Goal: Information Seeking & Learning: Understand process/instructions

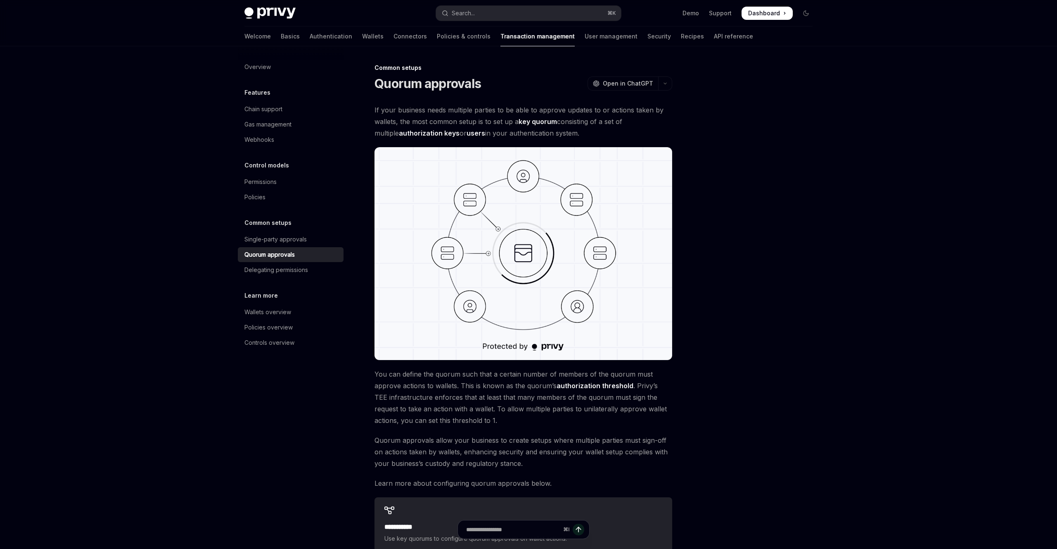
type textarea "*"
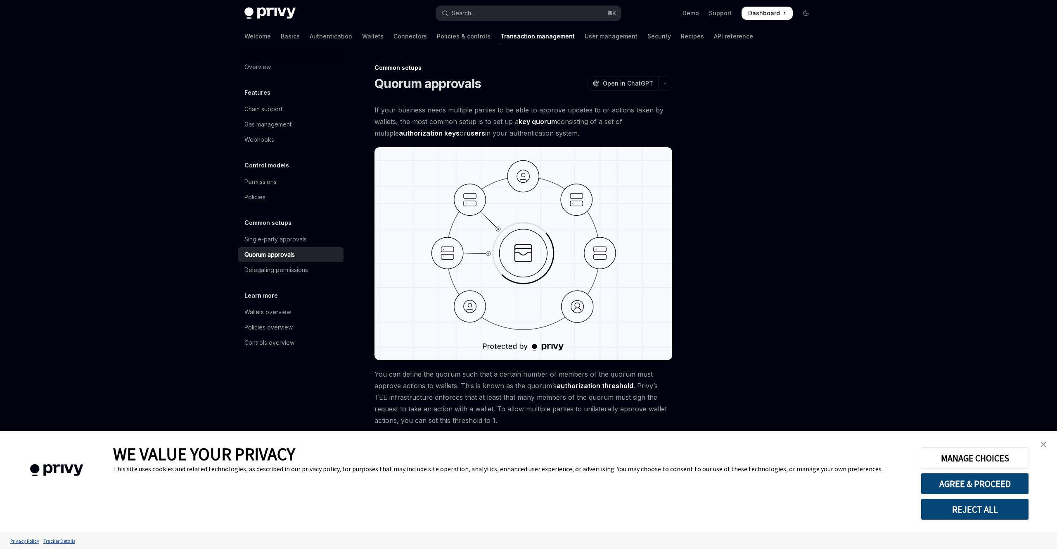
click at [992, 509] on button "REJECT ALL" at bounding box center [975, 508] width 108 height 21
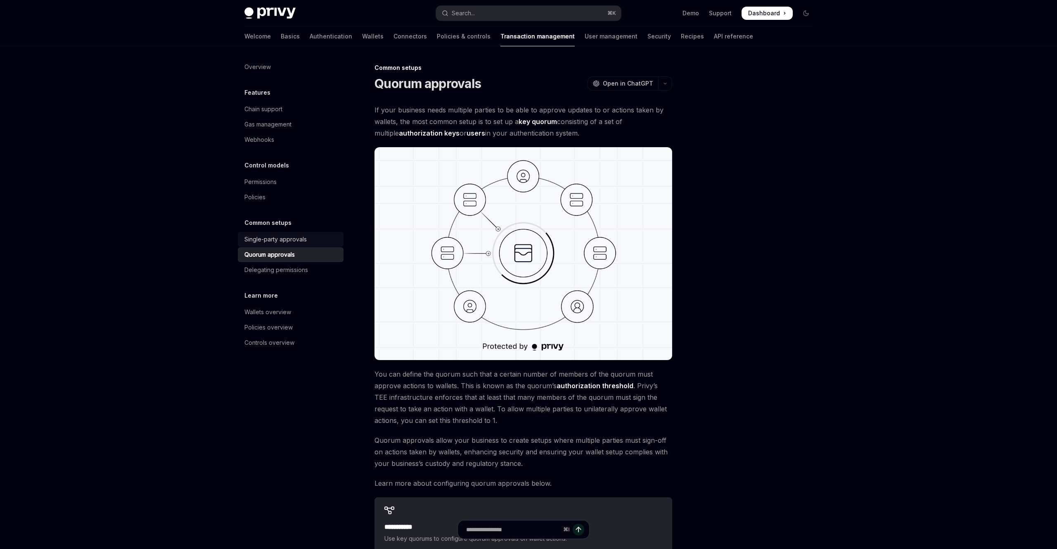
click at [283, 236] on div "Single-party approvals" at bounding box center [276, 239] width 62 height 10
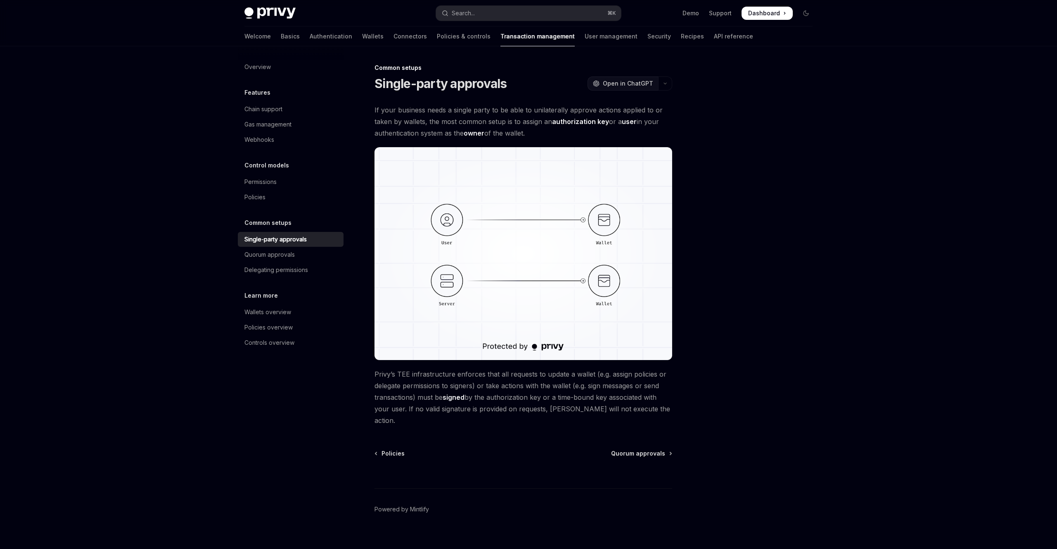
click at [633, 82] on span "Open in ChatGPT" at bounding box center [628, 83] width 50 height 8
click at [480, 133] on link "owner" at bounding box center [474, 133] width 21 height 9
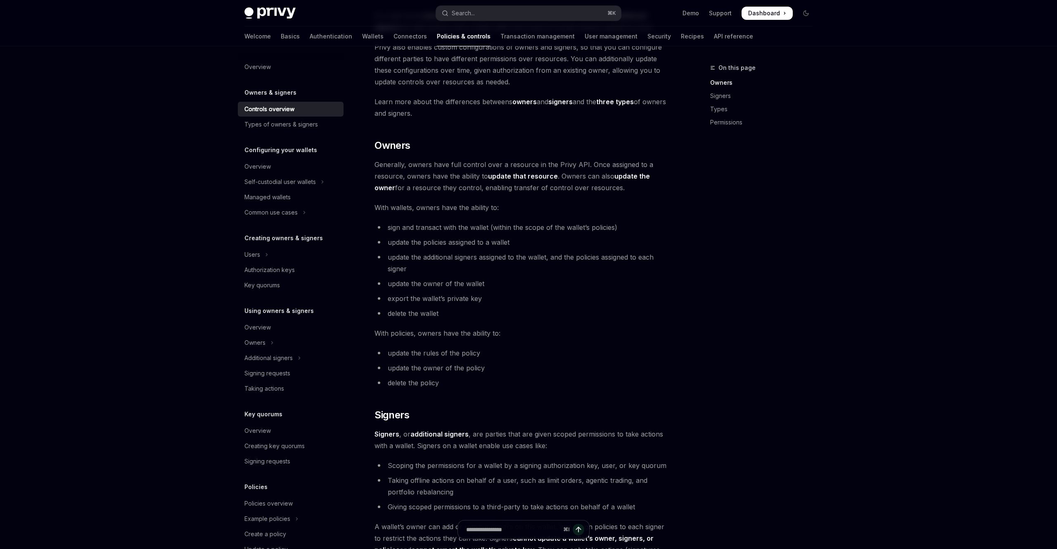
scroll to position [126, 0]
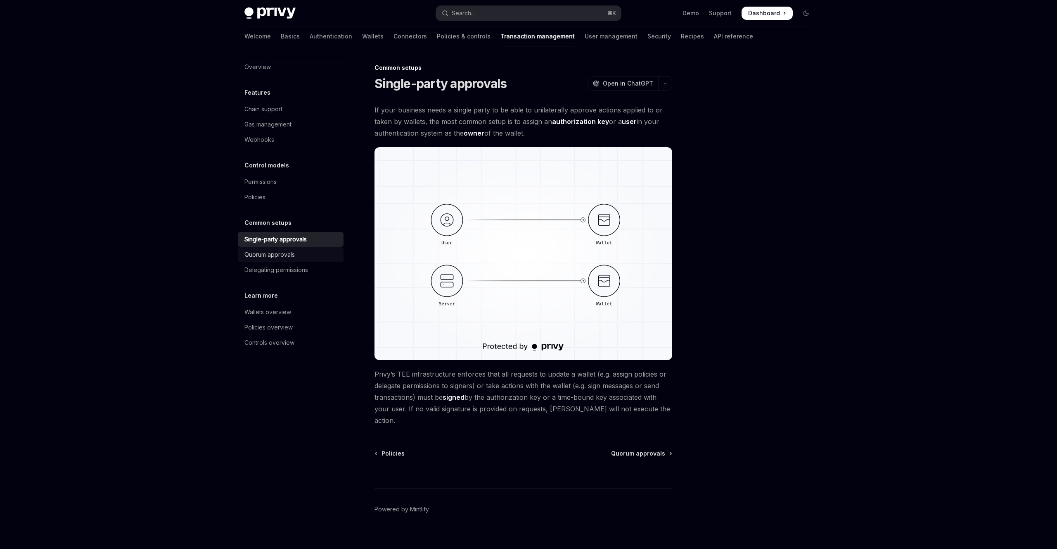
click at [281, 249] on link "Quorum approvals" at bounding box center [291, 254] width 106 height 15
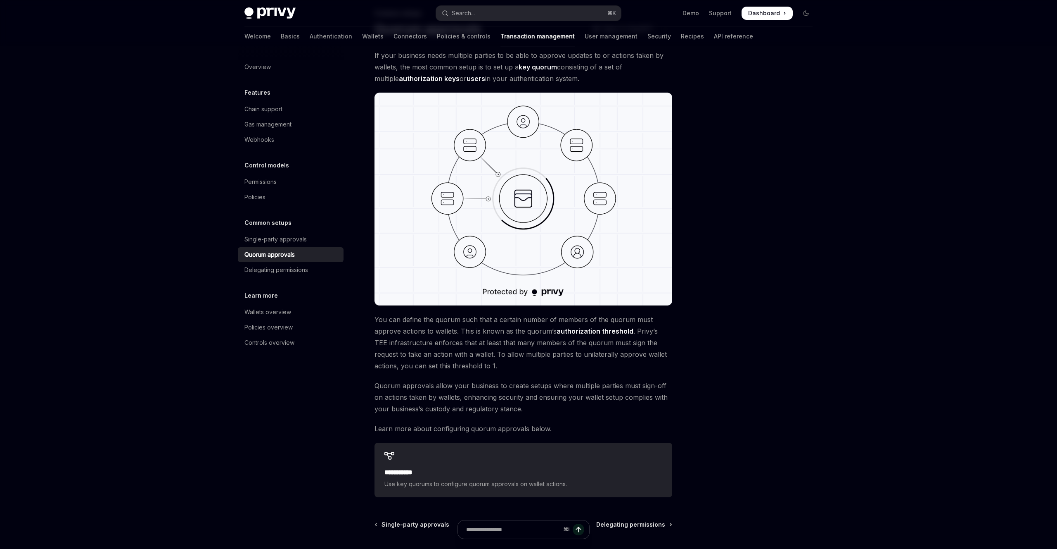
scroll to position [55, 0]
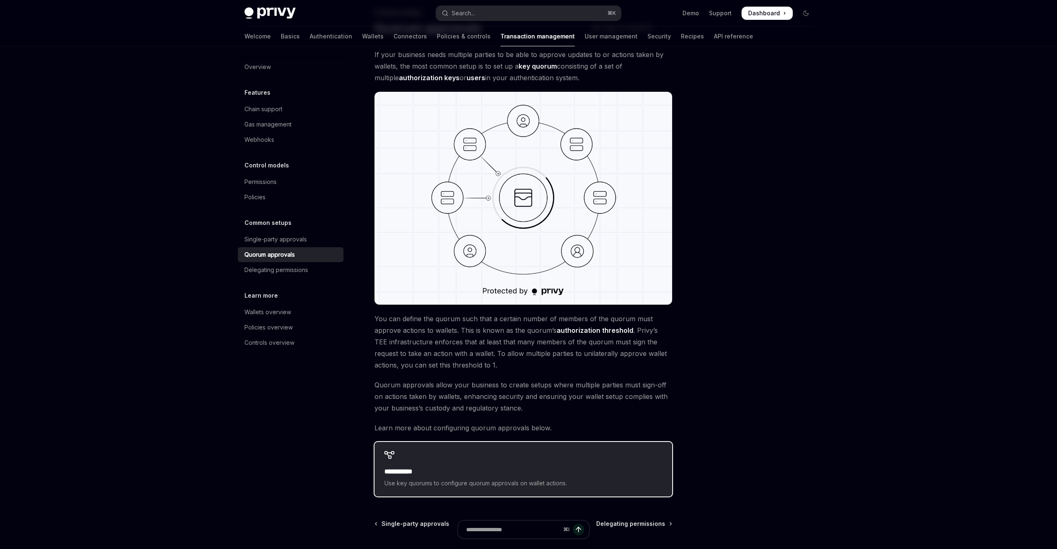
click at [408, 474] on h2 "**********" at bounding box center [524, 471] width 278 height 10
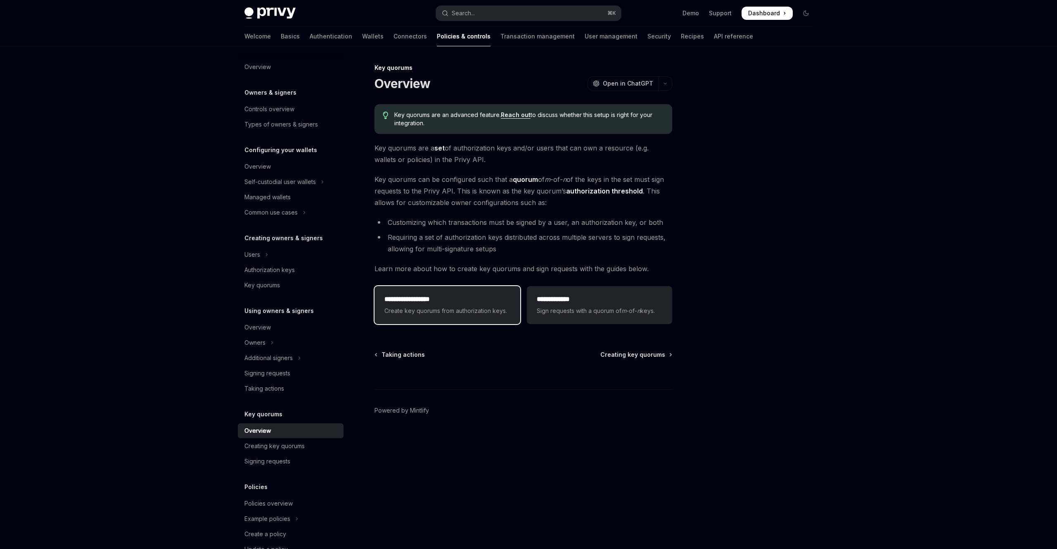
click at [415, 308] on span "Create key quorums from authorization keys." at bounding box center [448, 311] width 126 height 10
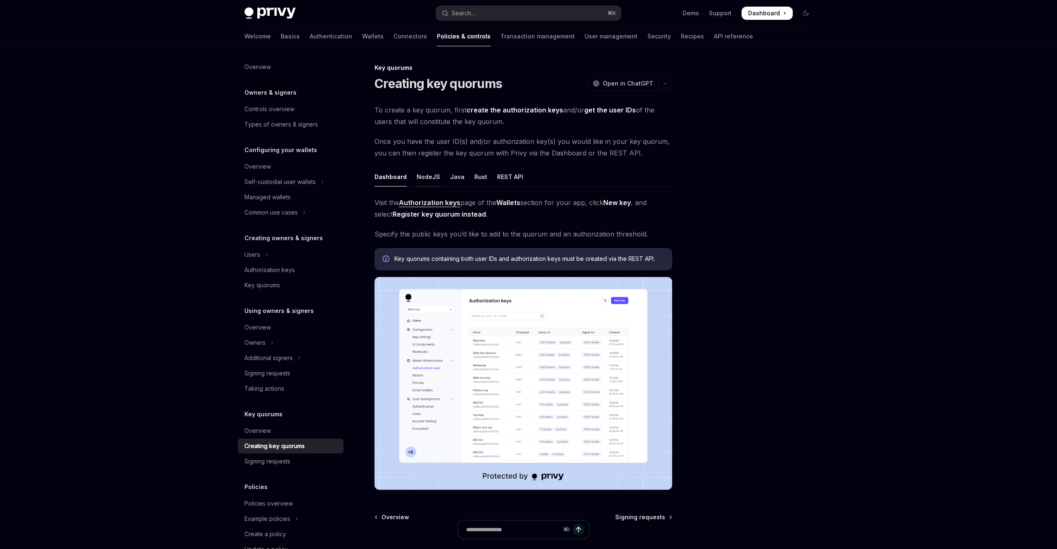
click at [424, 177] on div "NodeJS" at bounding box center [429, 176] width 24 height 19
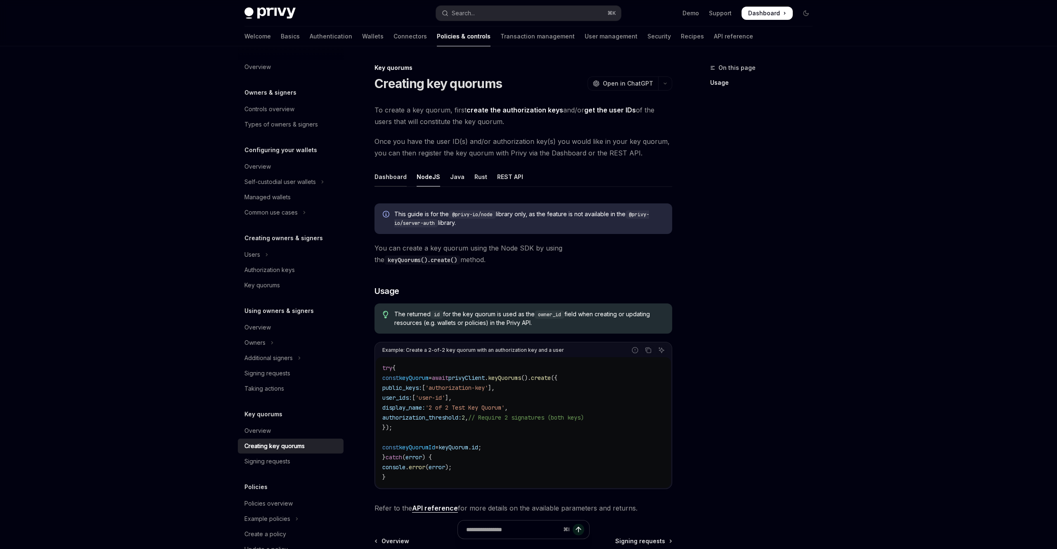
click at [380, 180] on div "Dashboard" at bounding box center [391, 176] width 32 height 19
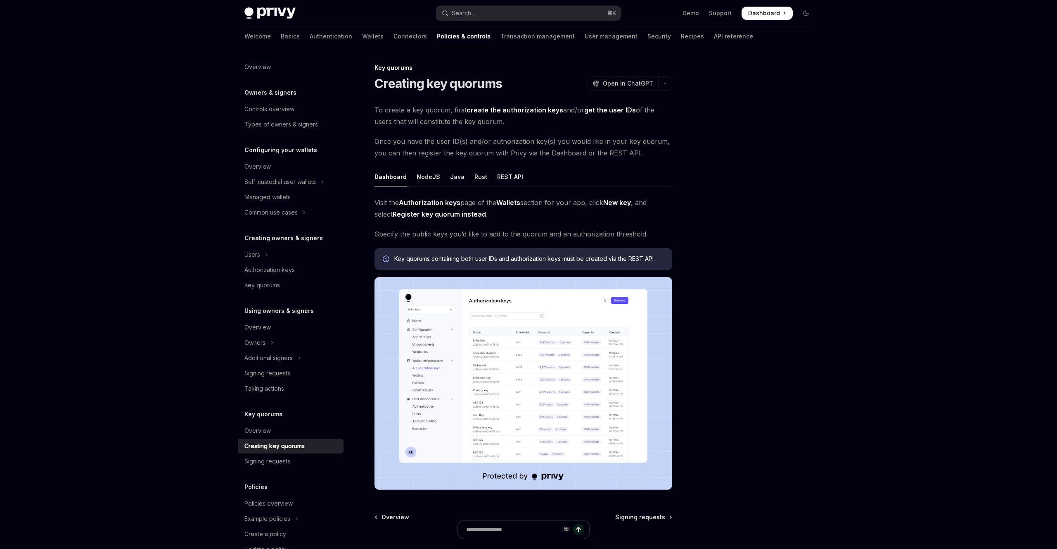
click at [528, 355] on img at bounding box center [524, 383] width 298 height 213
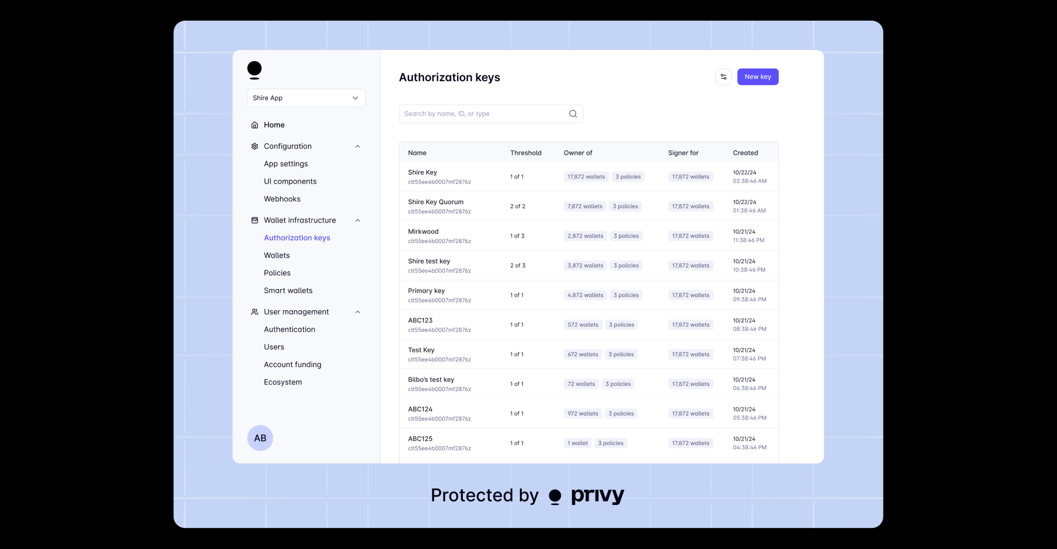
click at [895, 206] on div at bounding box center [528, 274] width 1057 height 549
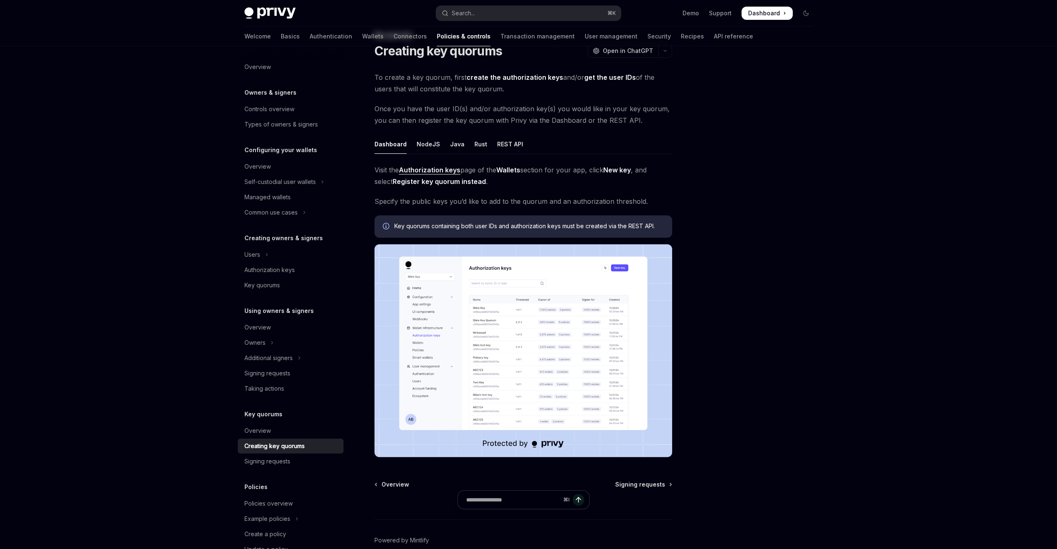
scroll to position [74, 0]
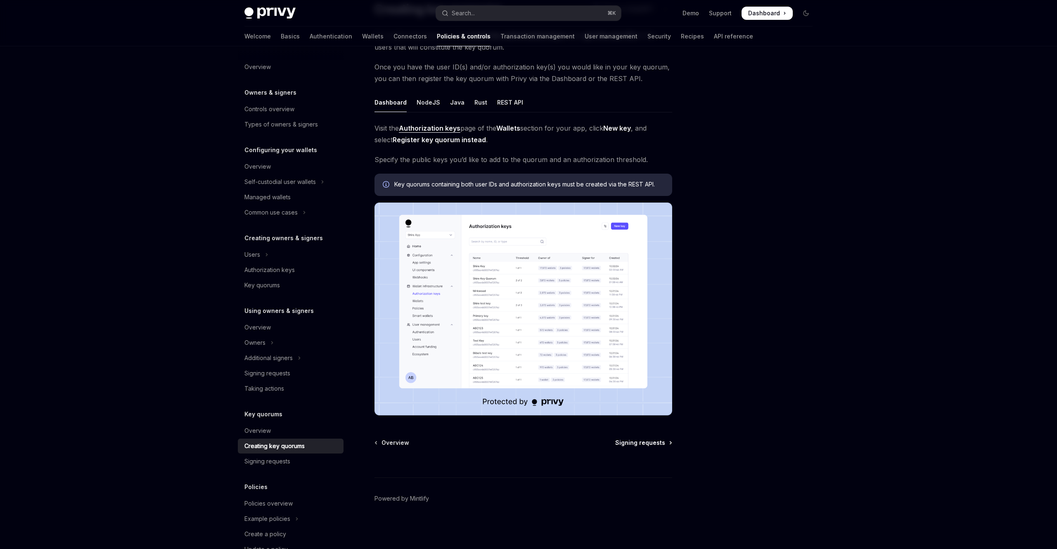
click at [636, 442] on span "Signing requests" at bounding box center [640, 442] width 50 height 8
type textarea "*"
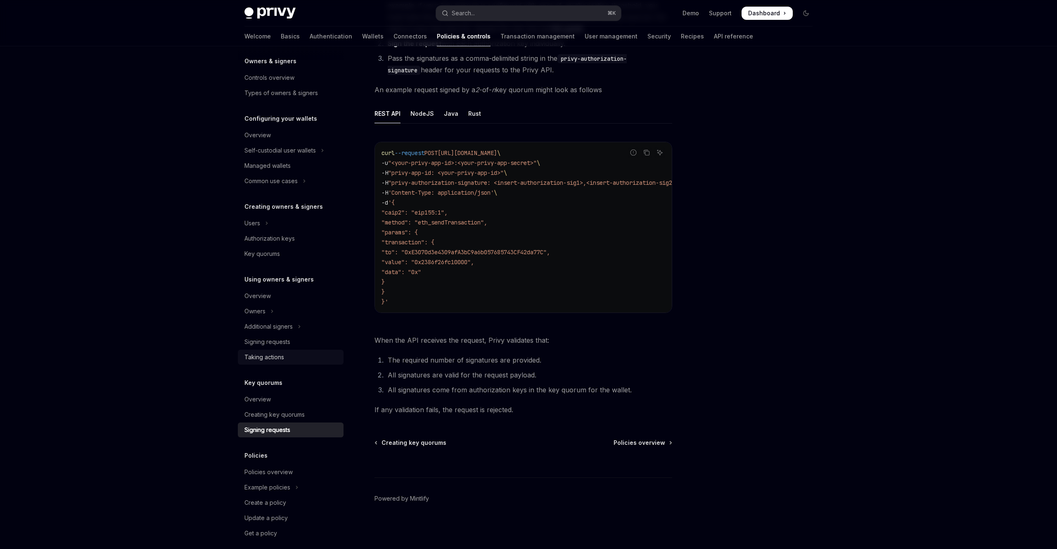
scroll to position [40, 0]
